Goal: Task Accomplishment & Management: Use online tool/utility

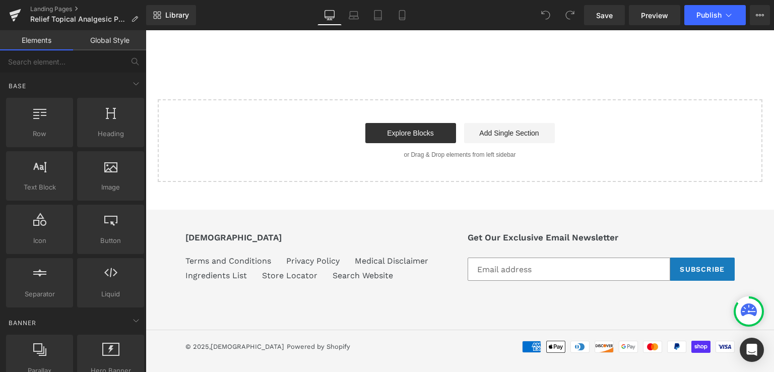
scroll to position [225, 0]
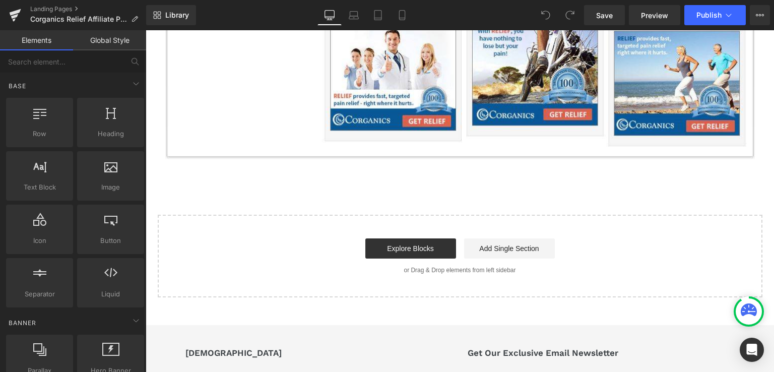
scroll to position [942, 0]
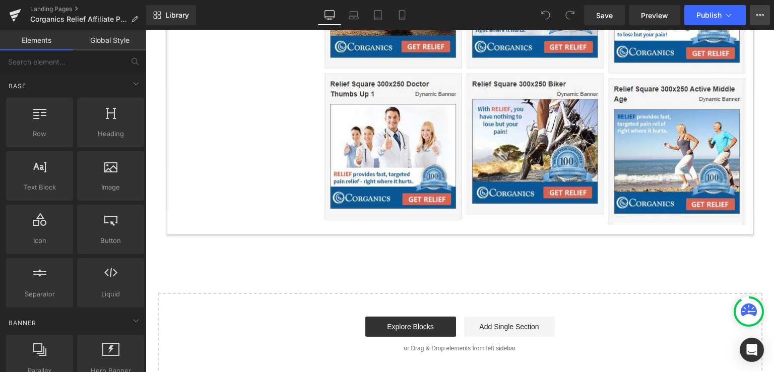
click at [757, 14] on icon at bounding box center [757, 15] width 3 height 2
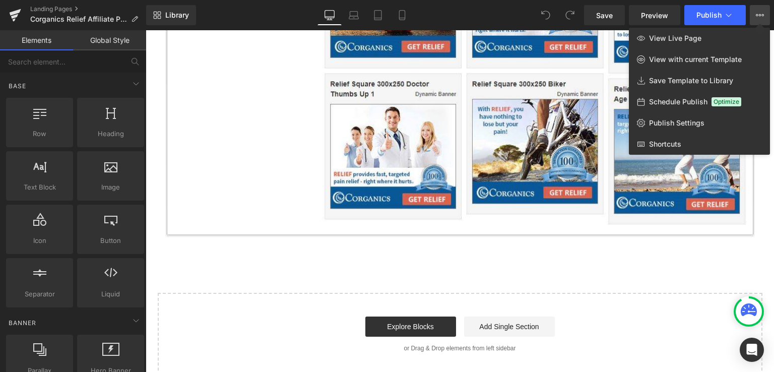
click at [226, 254] on div at bounding box center [460, 201] width 628 height 342
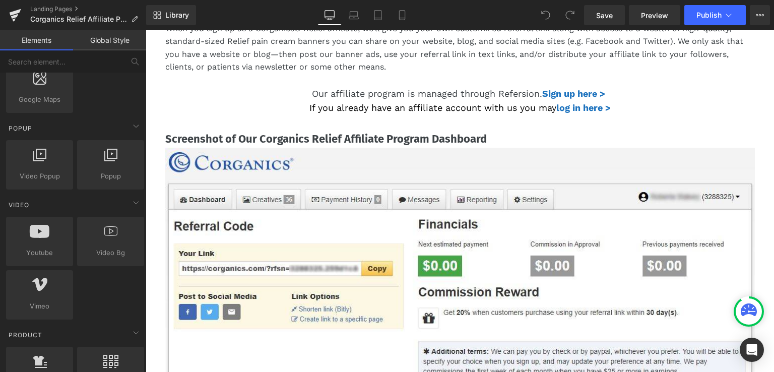
scroll to position [0, 0]
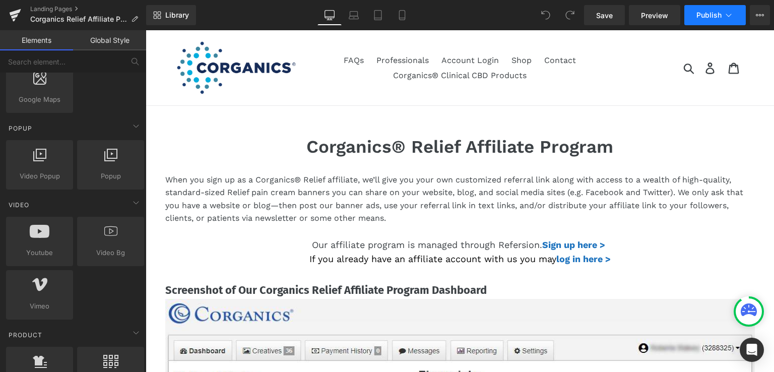
click at [725, 15] on icon at bounding box center [728, 15] width 10 height 10
click at [760, 17] on icon at bounding box center [760, 15] width 8 height 8
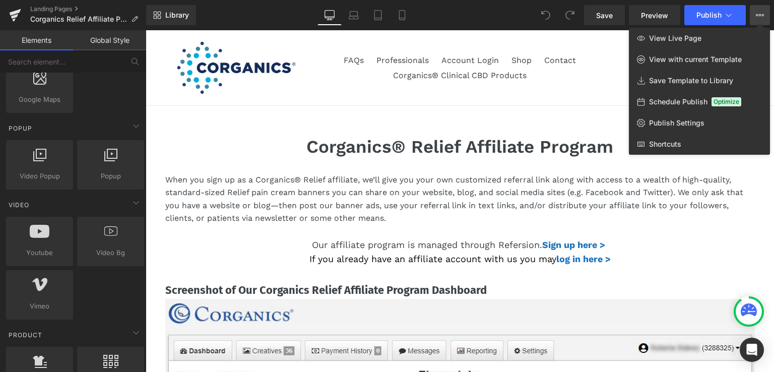
click at [719, 248] on div at bounding box center [460, 201] width 628 height 342
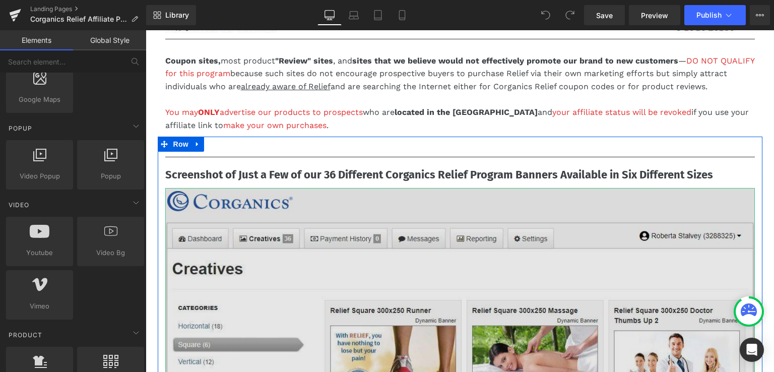
scroll to position [504, 0]
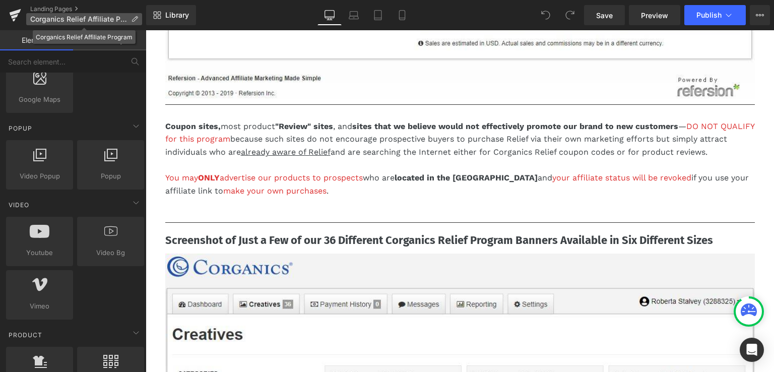
click at [70, 16] on span "Corganics Relief Affiliate Program" at bounding box center [78, 19] width 97 height 8
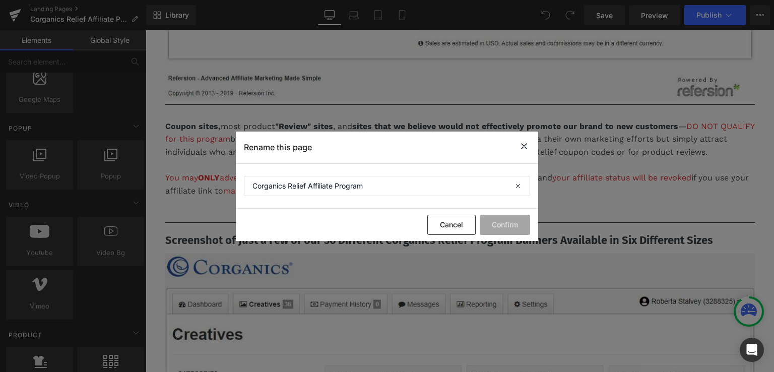
click at [523, 145] on icon at bounding box center [524, 146] width 12 height 13
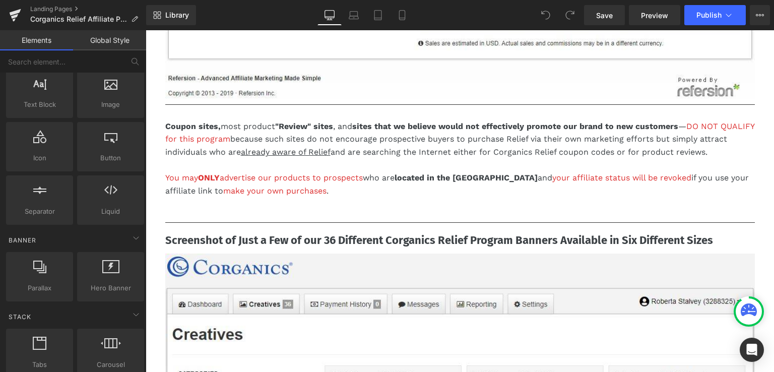
scroll to position [0, 0]
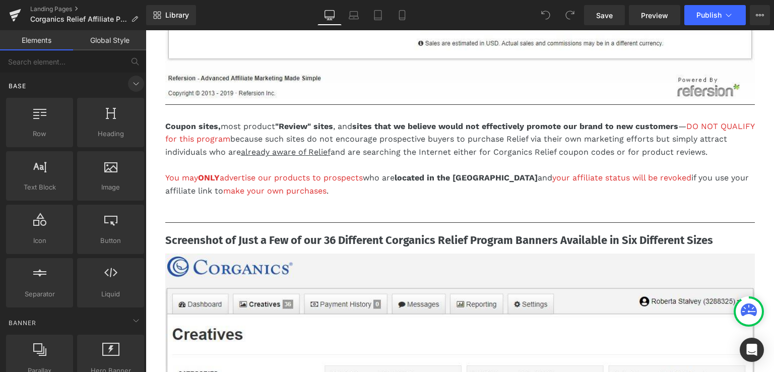
click at [132, 81] on icon at bounding box center [136, 84] width 12 height 12
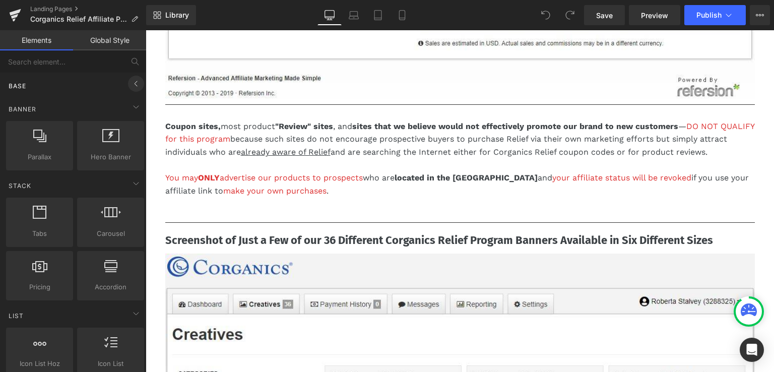
click at [132, 81] on icon at bounding box center [136, 84] width 12 height 12
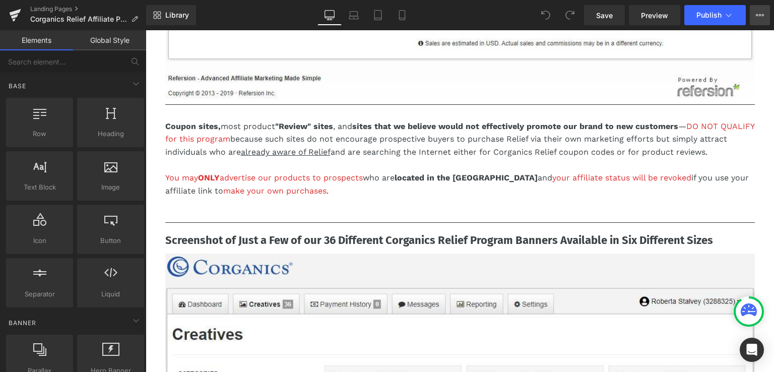
click at [760, 13] on icon at bounding box center [760, 15] width 8 height 8
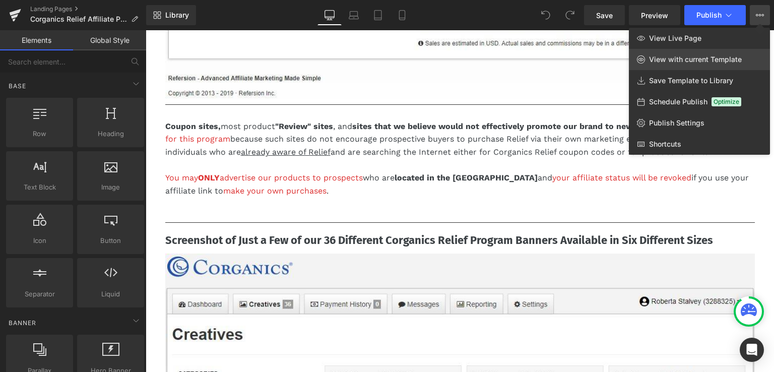
click at [702, 57] on span "View with current Template" at bounding box center [695, 59] width 93 height 9
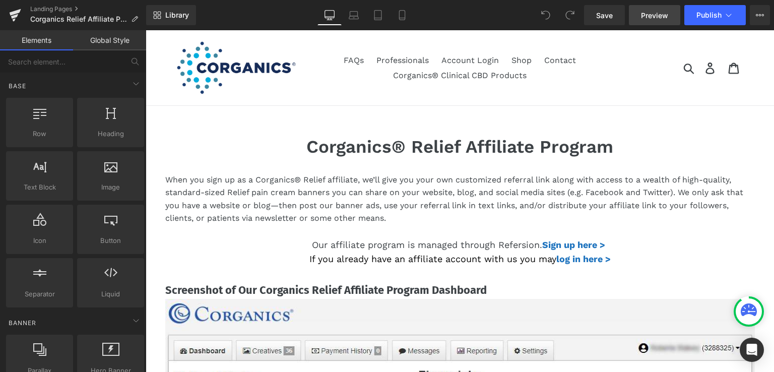
click at [658, 14] on span "Preview" at bounding box center [654, 15] width 27 height 11
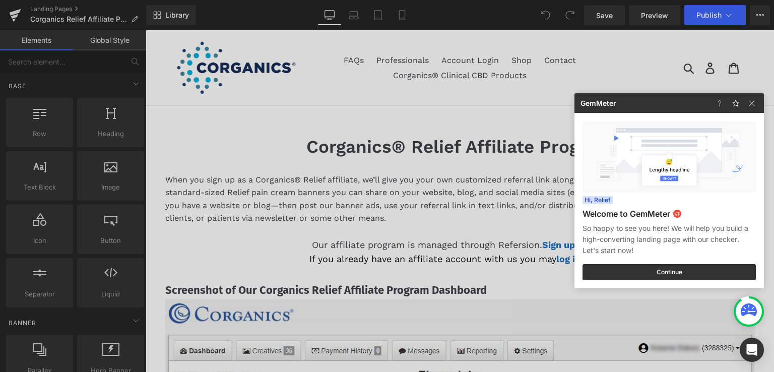
click at [394, 161] on div at bounding box center [387, 186] width 774 height 372
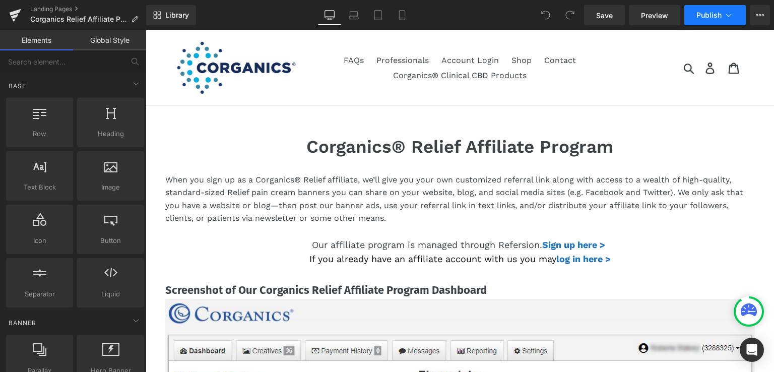
click at [729, 12] on icon at bounding box center [728, 15] width 10 height 10
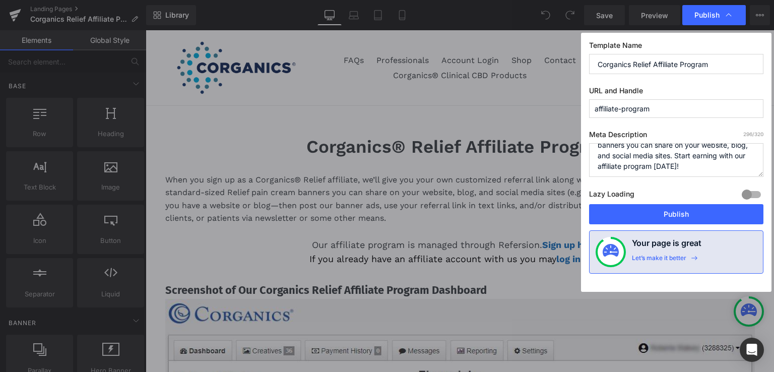
scroll to position [53, 0]
click at [701, 15] on span "Publish" at bounding box center [706, 15] width 25 height 9
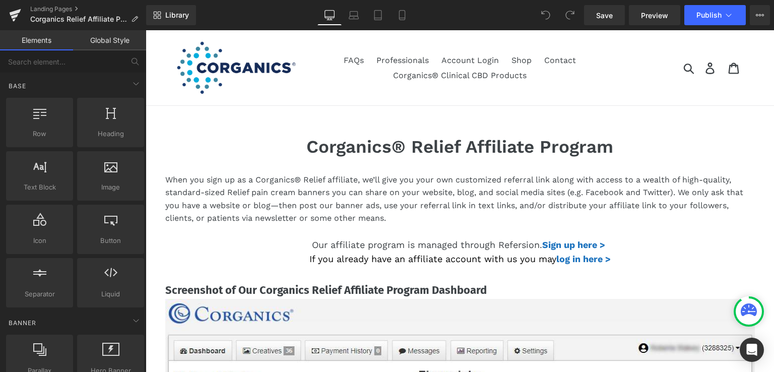
click at [701, 15] on span "Publish" at bounding box center [708, 15] width 25 height 8
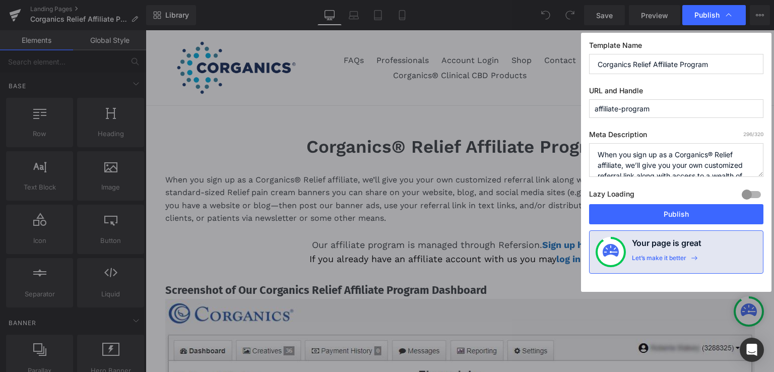
click at [701, 15] on span "Publish" at bounding box center [706, 15] width 25 height 9
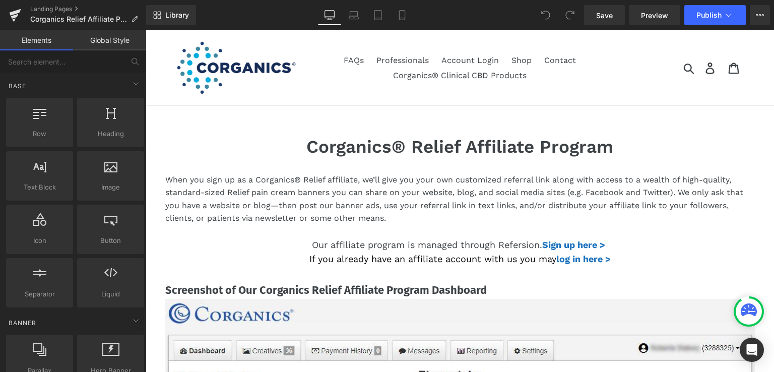
click at [701, 15] on span "Publish" at bounding box center [708, 15] width 25 height 8
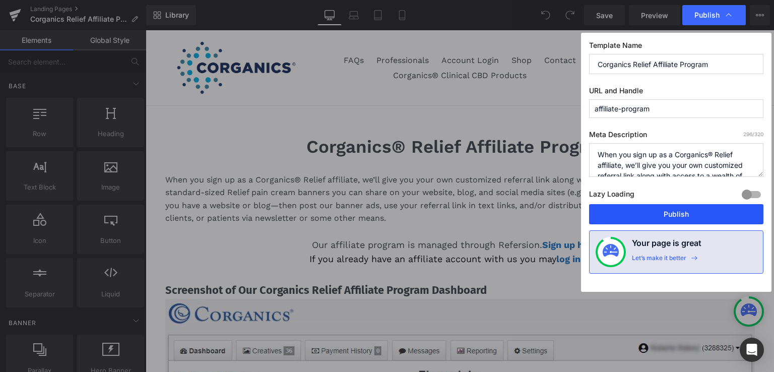
click at [685, 213] on button "Publish" at bounding box center [676, 214] width 174 height 20
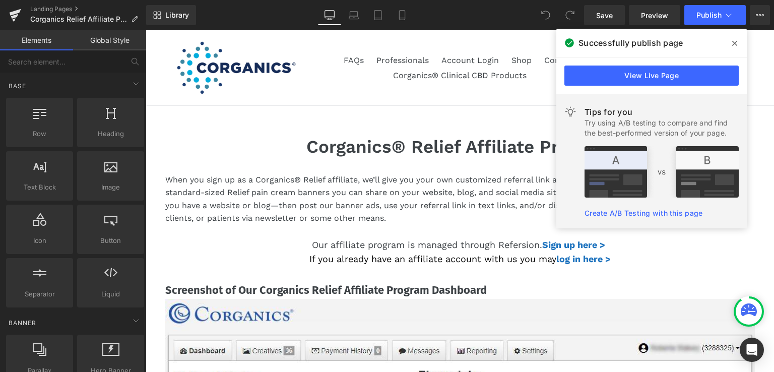
click at [731, 39] on span at bounding box center [734, 43] width 16 height 16
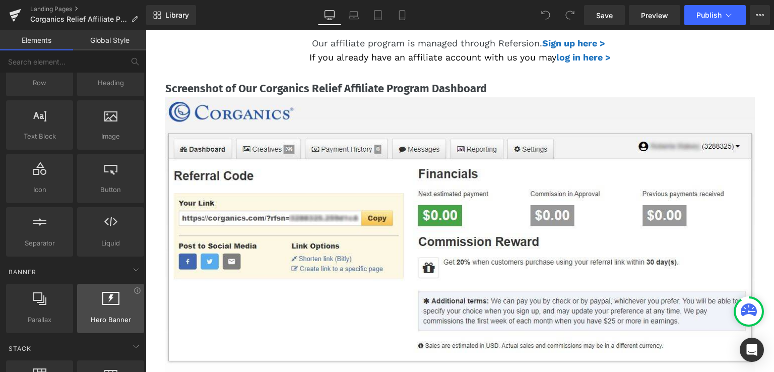
scroll to position [101, 0]
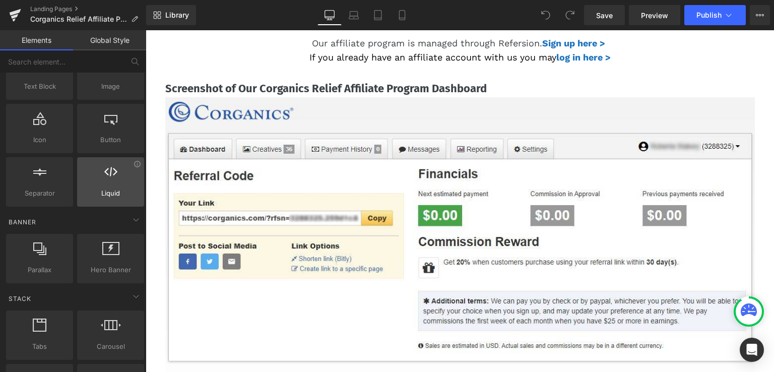
click at [111, 182] on div at bounding box center [110, 176] width 61 height 23
click at [114, 181] on div at bounding box center [110, 176] width 61 height 23
click at [108, 183] on div at bounding box center [110, 176] width 61 height 23
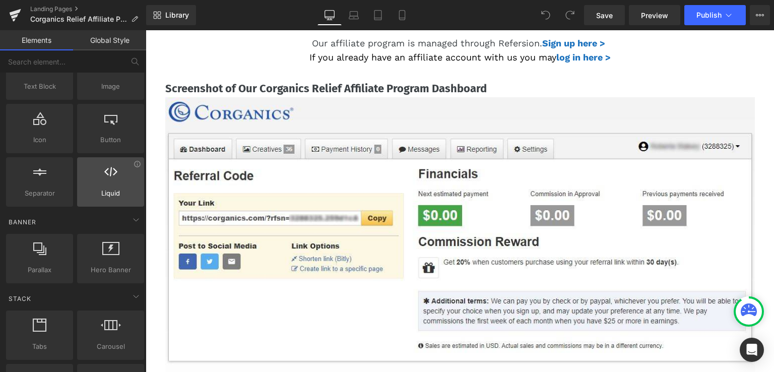
click at [108, 183] on div at bounding box center [110, 176] width 61 height 23
click at [109, 37] on link "Global Style" at bounding box center [109, 40] width 73 height 20
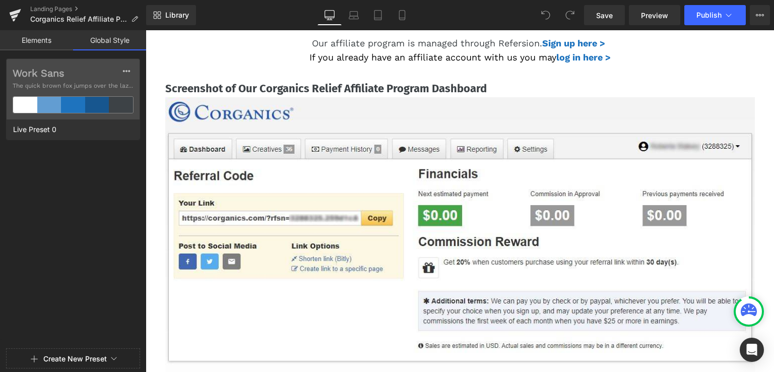
click at [34, 39] on link "Elements" at bounding box center [36, 40] width 73 height 20
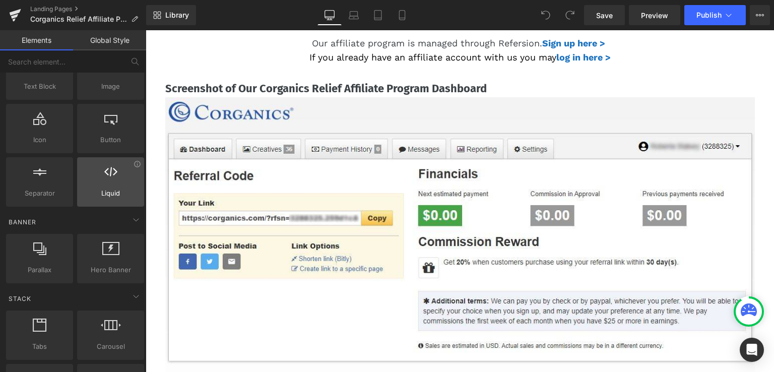
click at [101, 179] on div at bounding box center [110, 176] width 61 height 23
drag, startPoint x: 109, startPoint y: 190, endPoint x: 90, endPoint y: 186, distance: 19.1
click at [90, 186] on div at bounding box center [110, 176] width 61 height 23
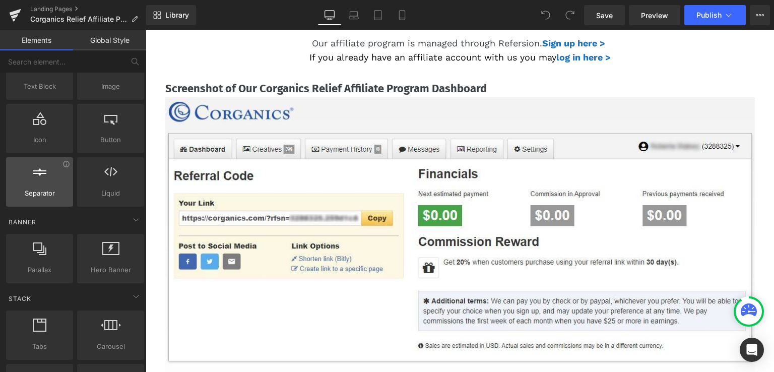
click at [53, 177] on div at bounding box center [39, 176] width 61 height 23
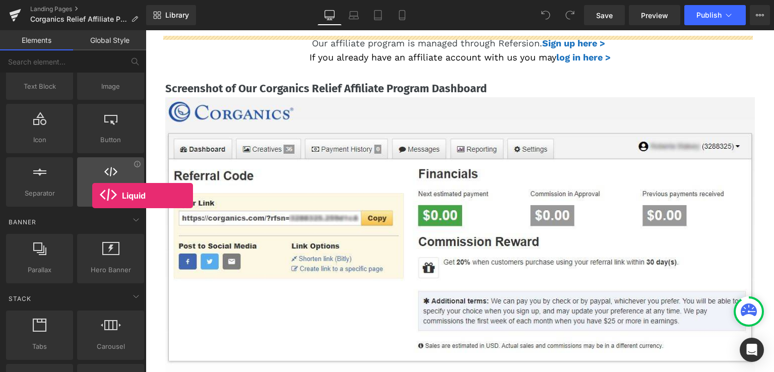
drag, startPoint x: 104, startPoint y: 190, endPoint x: 92, endPoint y: 195, distance: 13.1
click at [92, 195] on span "Liquid" at bounding box center [110, 193] width 61 height 11
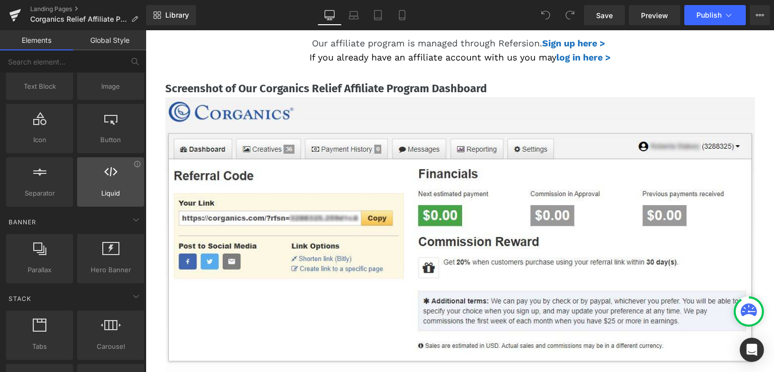
click at [107, 175] on icon at bounding box center [110, 171] width 13 height 13
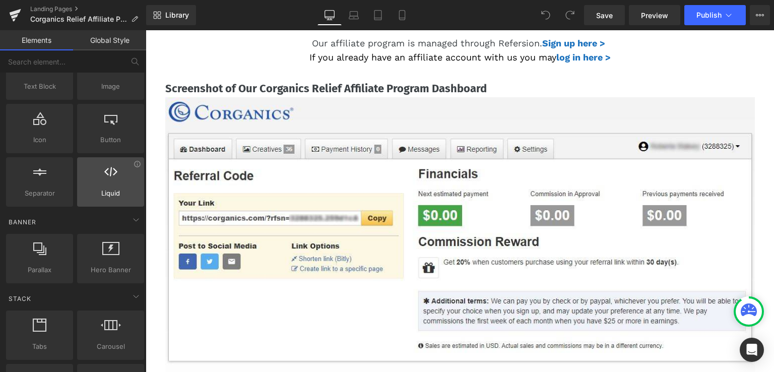
click at [107, 175] on icon at bounding box center [110, 171] width 13 height 13
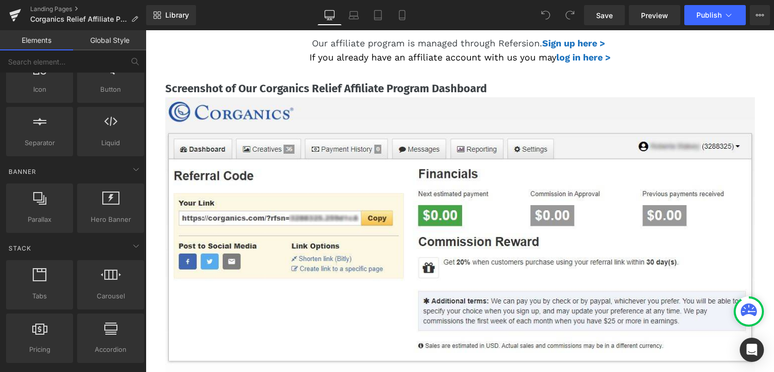
scroll to position [0, 0]
